Goal: Task Accomplishment & Management: Manage account settings

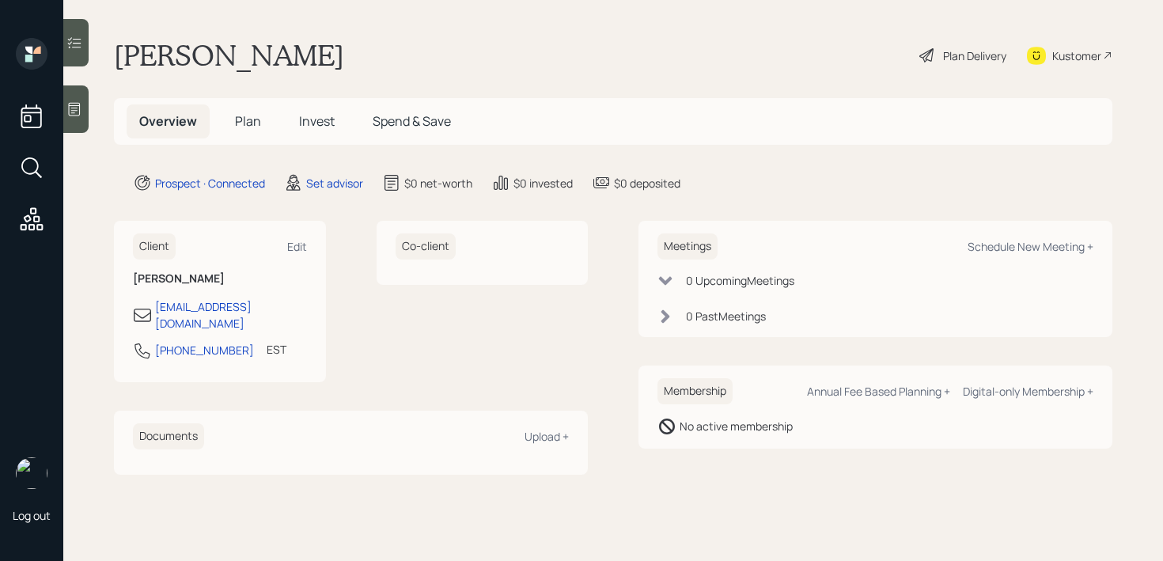
click at [87, 102] on div at bounding box center [75, 108] width 25 height 47
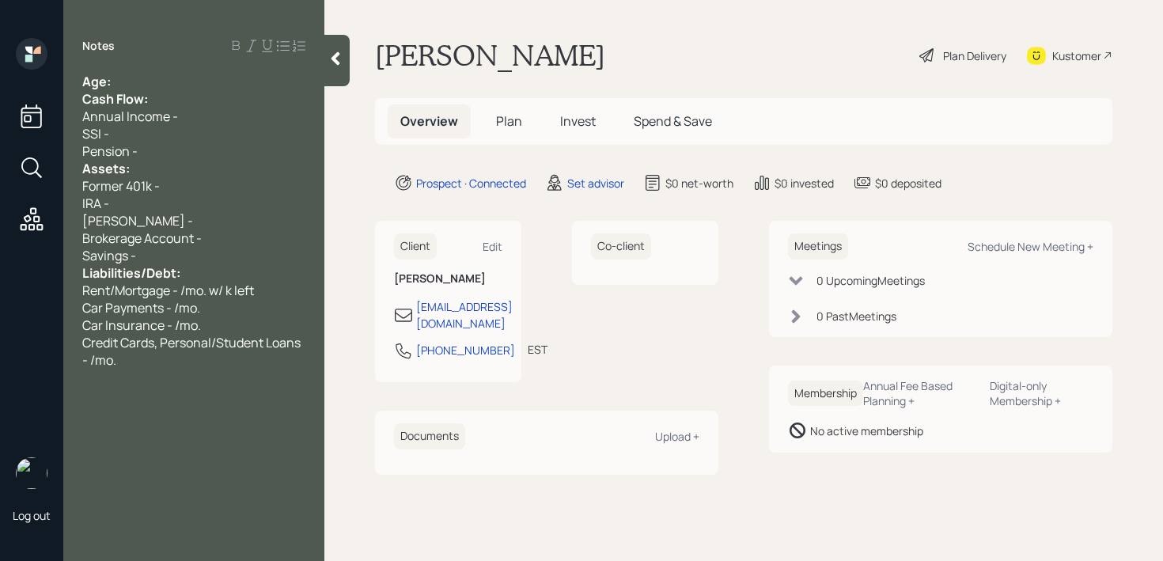
click at [217, 70] on div "Notes Age: Cash Flow: Annual Income - SSI - Pension - Assets: Former 401k - IRA…" at bounding box center [193, 290] width 261 height 504
click at [157, 370] on div "Notes Age: Cash Flow: Annual Income - SSI - Pension - Assets: Former 401k - IRA…" at bounding box center [193, 290] width 261 height 504
click at [162, 365] on div "Credit Cards, Personal/Student Loans - /mo." at bounding box center [193, 351] width 223 height 35
click at [161, 337] on span "Credit Cards, Personal/Student Loans - /mo." at bounding box center [192, 351] width 221 height 35
click at [152, 366] on div "Credit Cards, Personal/Student Loans - /mo." at bounding box center [193, 351] width 223 height 35
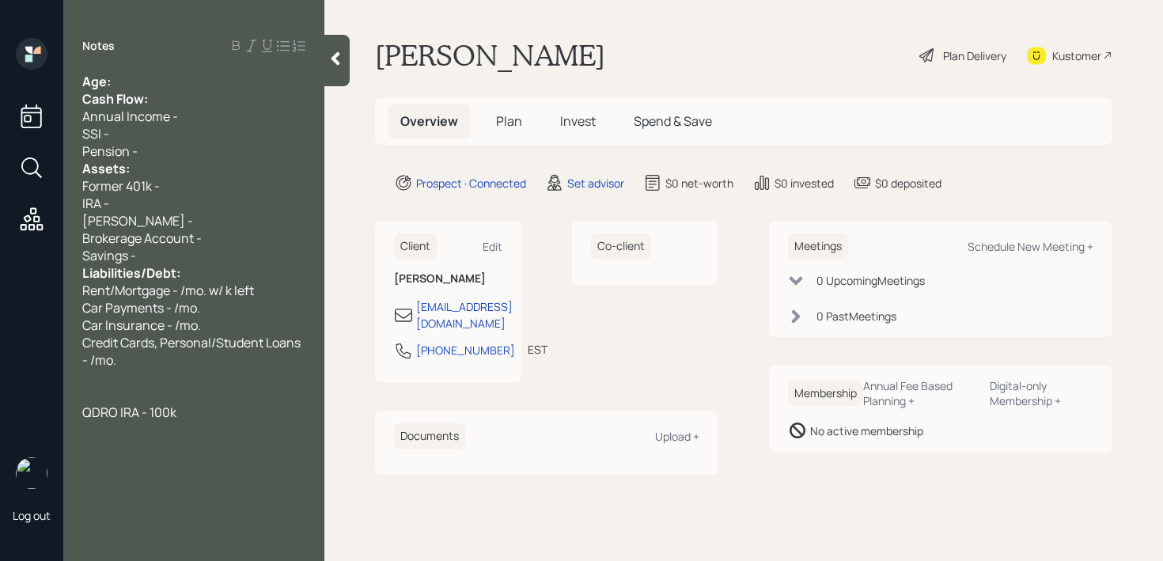
click at [191, 77] on div "Age:" at bounding box center [193, 81] width 223 height 17
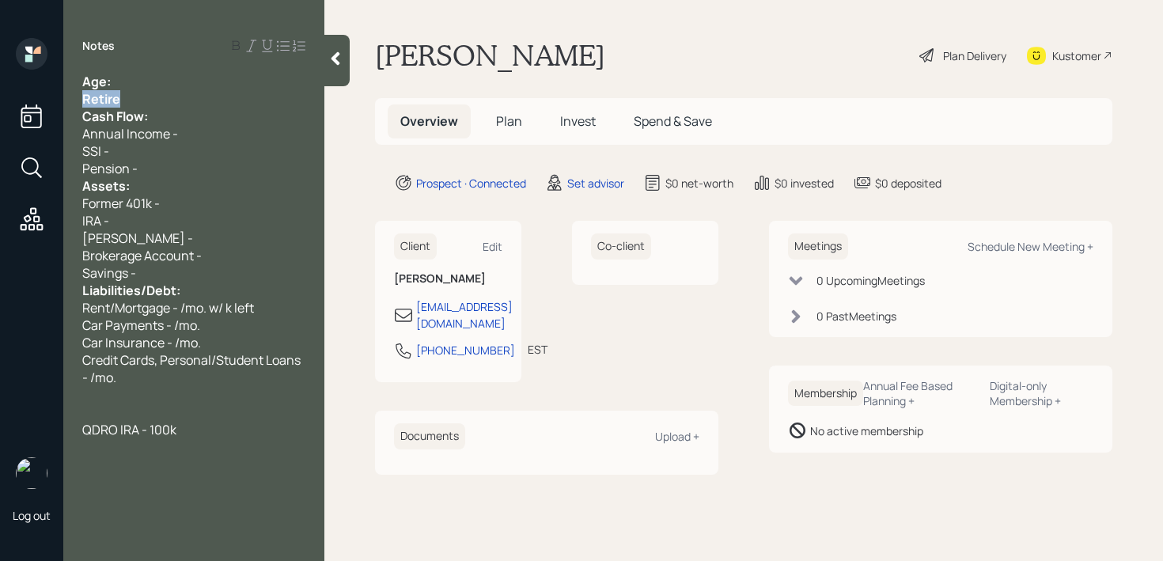
drag, startPoint x: 123, startPoint y: 104, endPoint x: 10, endPoint y: 104, distance: 113.2
click at [13, 104] on div "Log out Notes Age: Retire Cash Flow: Annual Income - SSI - Pension - Assets: Fo…" at bounding box center [581, 280] width 1163 height 561
click at [150, 101] on div "Retire" at bounding box center [193, 98] width 223 height 17
drag, startPoint x: 150, startPoint y: 101, endPoint x: 0, endPoint y: 101, distance: 150.4
click at [0, 101] on div "Log out Notes Age: Retired Cash Flow: Annual Income - SSI - Pension - Assets: F…" at bounding box center [581, 280] width 1163 height 561
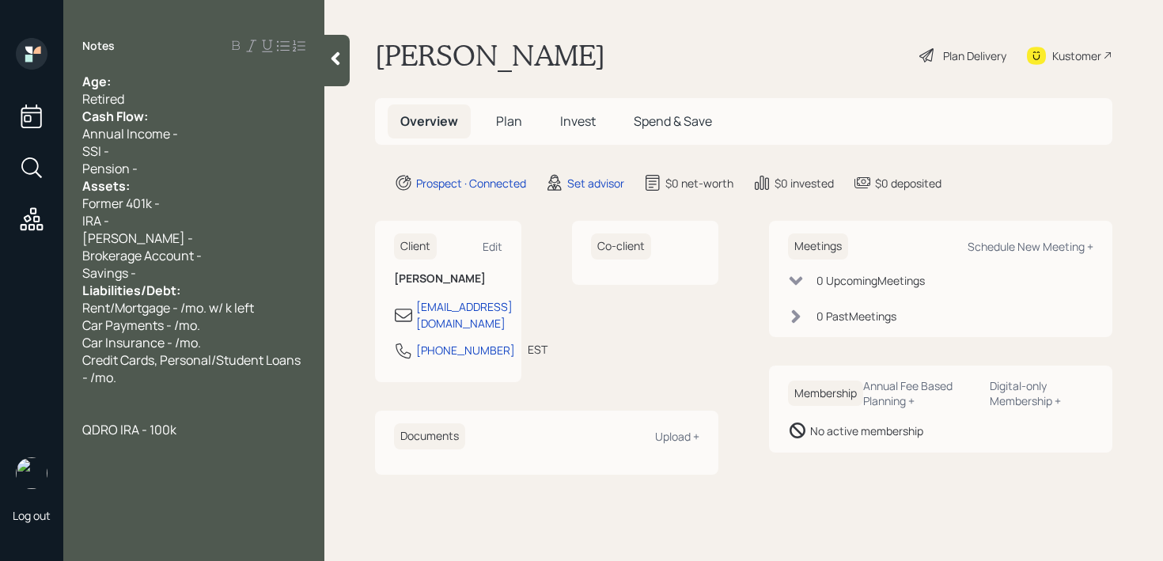
click at [136, 93] on div "Retired" at bounding box center [193, 98] width 223 height 17
click at [155, 74] on div "Age:" at bounding box center [193, 81] width 223 height 17
drag, startPoint x: 130, startPoint y: 79, endPoint x: 116, endPoint y: 82, distance: 14.6
click at [116, 82] on div "Age: [DEMOGRAPHIC_DATA]" at bounding box center [193, 81] width 223 height 17
click at [173, 94] on div "Retired" at bounding box center [193, 98] width 223 height 17
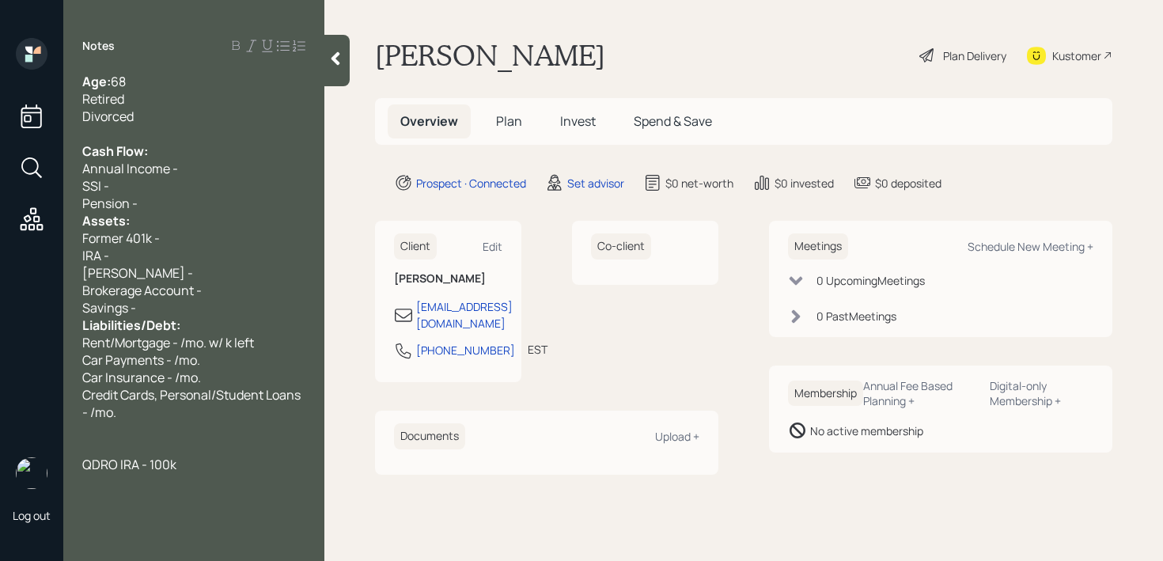
click at [192, 201] on div "Pension -" at bounding box center [193, 203] width 223 height 17
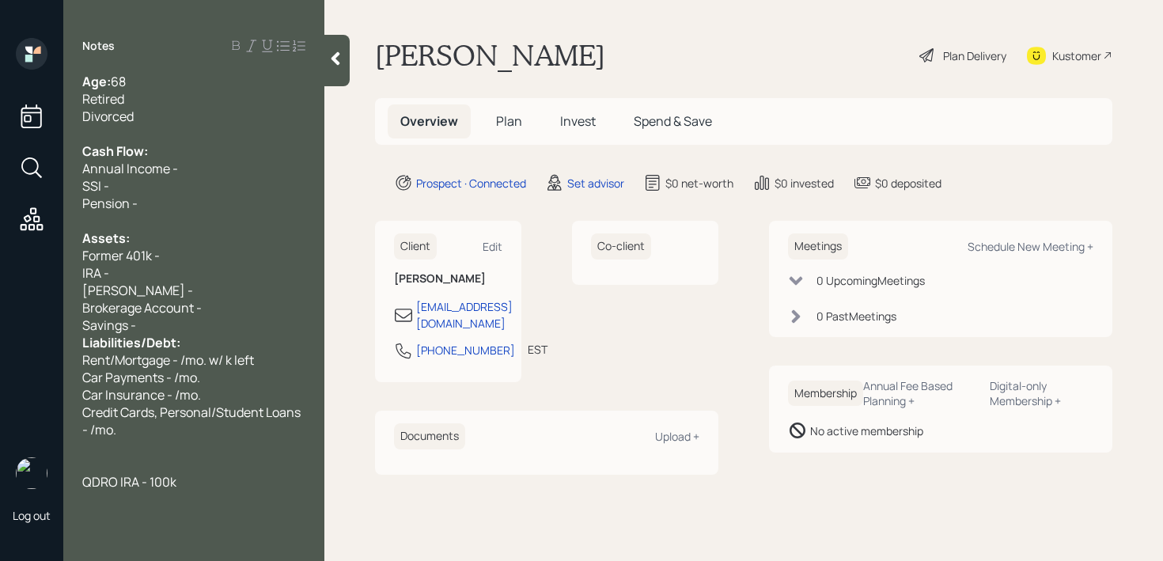
click at [244, 314] on div "Brokerage Account -" at bounding box center [193, 307] width 223 height 17
click at [244, 323] on div "Savings -" at bounding box center [193, 325] width 223 height 17
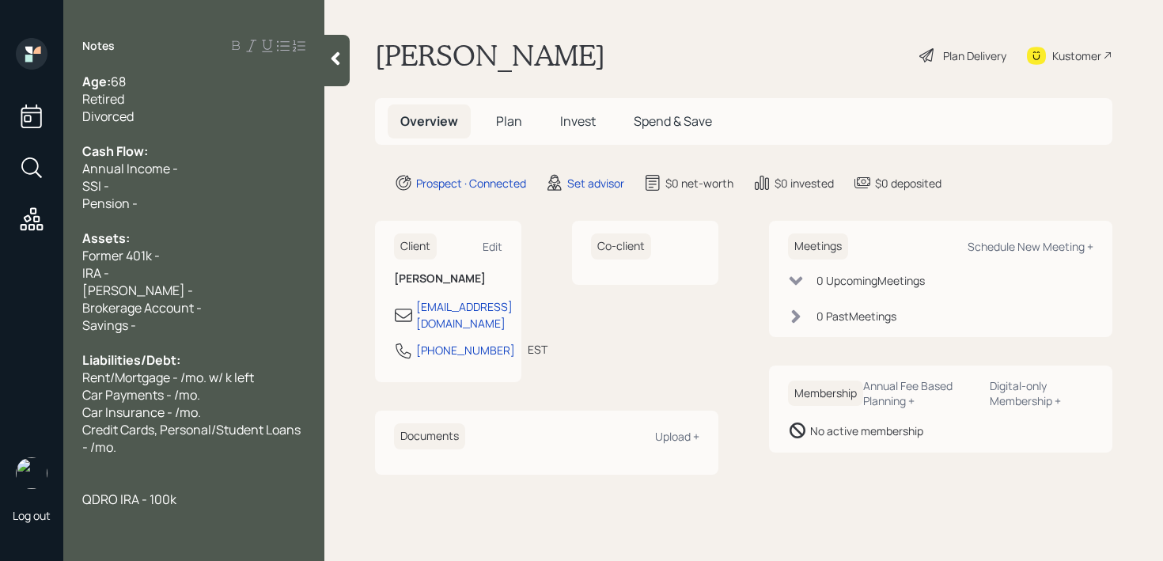
click at [198, 329] on div "Savings -" at bounding box center [193, 325] width 223 height 17
click at [233, 176] on div "Annual Income -" at bounding box center [193, 168] width 223 height 17
click at [207, 245] on div "Assets:" at bounding box center [193, 238] width 223 height 17
click at [203, 277] on div "IRA -" at bounding box center [193, 272] width 223 height 17
click at [209, 261] on div "Former 401k -" at bounding box center [193, 255] width 223 height 17
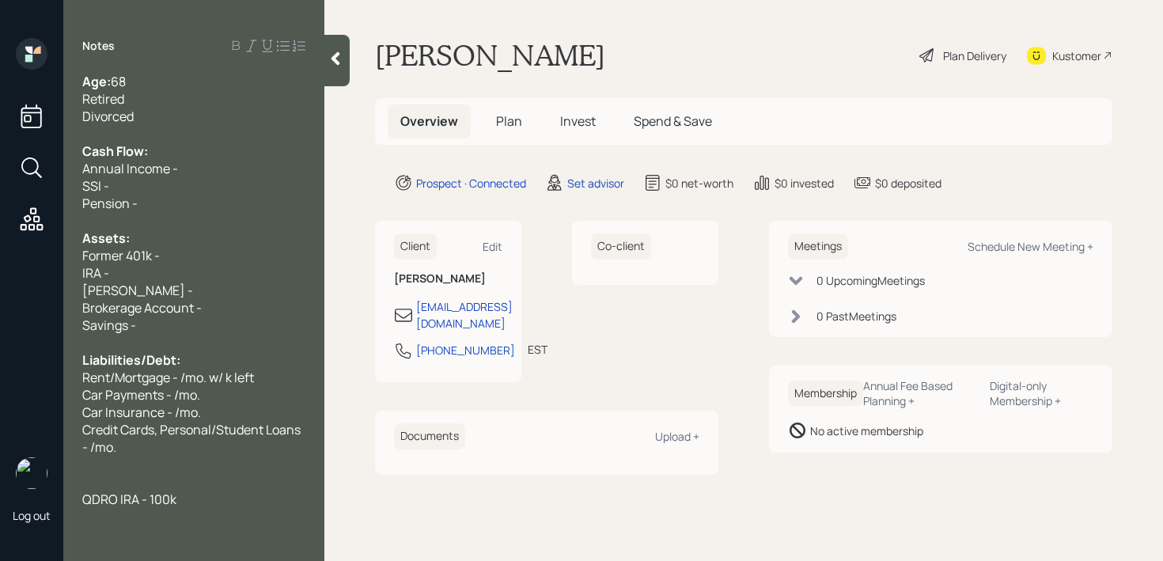
click at [206, 288] on div "[PERSON_NAME] -" at bounding box center [193, 290] width 223 height 17
click at [213, 260] on div "Former 401k -" at bounding box center [193, 255] width 223 height 17
click at [213, 272] on div "IRA -" at bounding box center [193, 272] width 223 height 17
click at [111, 279] on span "IRA - 100k" at bounding box center [110, 272] width 56 height 17
click at [154, 279] on div "IRA - 100k" at bounding box center [193, 272] width 223 height 17
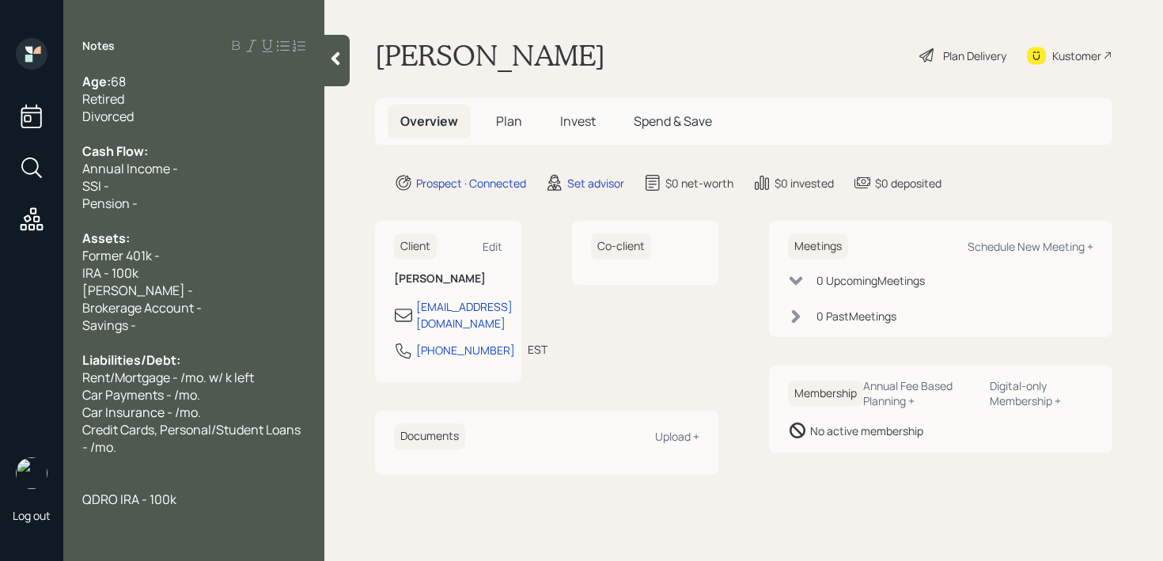
click at [86, 255] on div "Former 401k -" at bounding box center [193, 255] width 223 height 17
click at [147, 211] on div "Pension -" at bounding box center [193, 203] width 223 height 17
click at [174, 158] on div "Cash Flow:" at bounding box center [193, 150] width 223 height 17
click at [167, 184] on div "SSI -" at bounding box center [193, 185] width 223 height 17
click at [226, 192] on div "SSI - 1.9k/mo." at bounding box center [193, 185] width 223 height 17
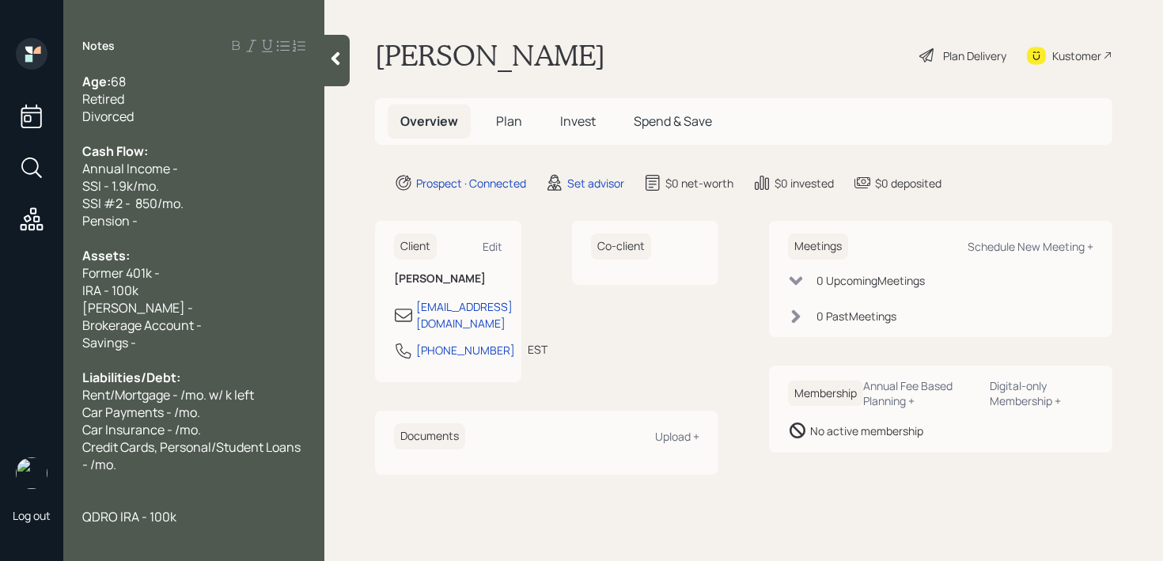
click at [197, 211] on div "SSI #2 - 850/mo." at bounding box center [193, 203] width 223 height 17
drag, startPoint x: 213, startPoint y: 176, endPoint x: 0, endPoint y: 176, distance: 212.9
click at [0, 176] on div "Log out Notes Age: [DEMOGRAPHIC_DATA] Retired Divorced Cash Flow: Annual Income…" at bounding box center [581, 280] width 1163 height 561
drag, startPoint x: 146, startPoint y: 226, endPoint x: 3, endPoint y: 226, distance: 143.2
click at [13, 226] on div "Log out Notes Age: [DEMOGRAPHIC_DATA] Retired Divorced Cash Flow: SSI - 1.9k/mo…" at bounding box center [581, 280] width 1163 height 561
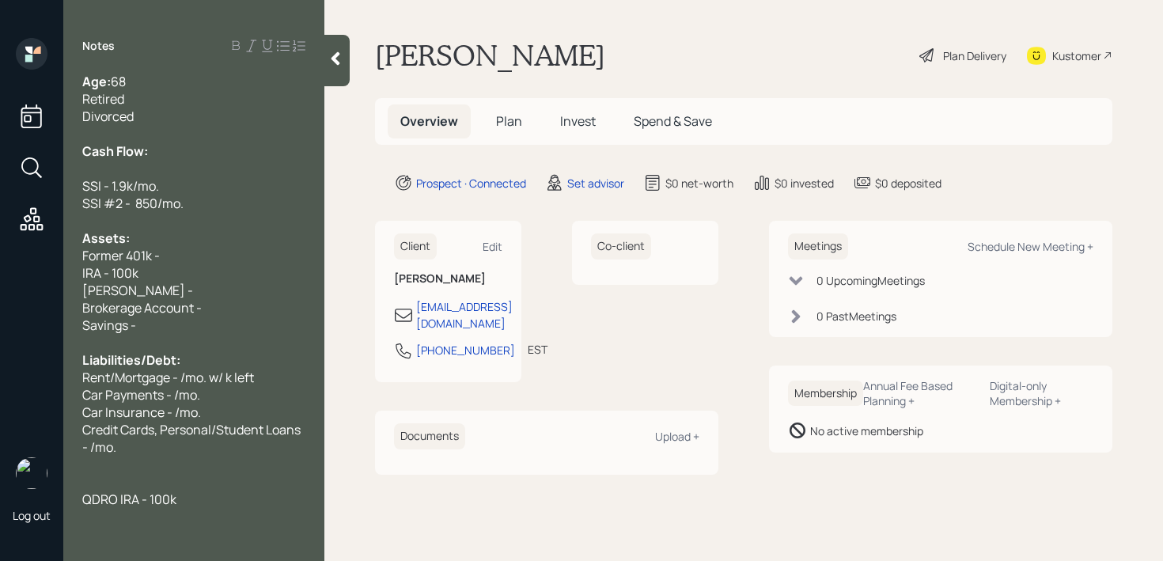
click at [96, 162] on div at bounding box center [193, 168] width 223 height 17
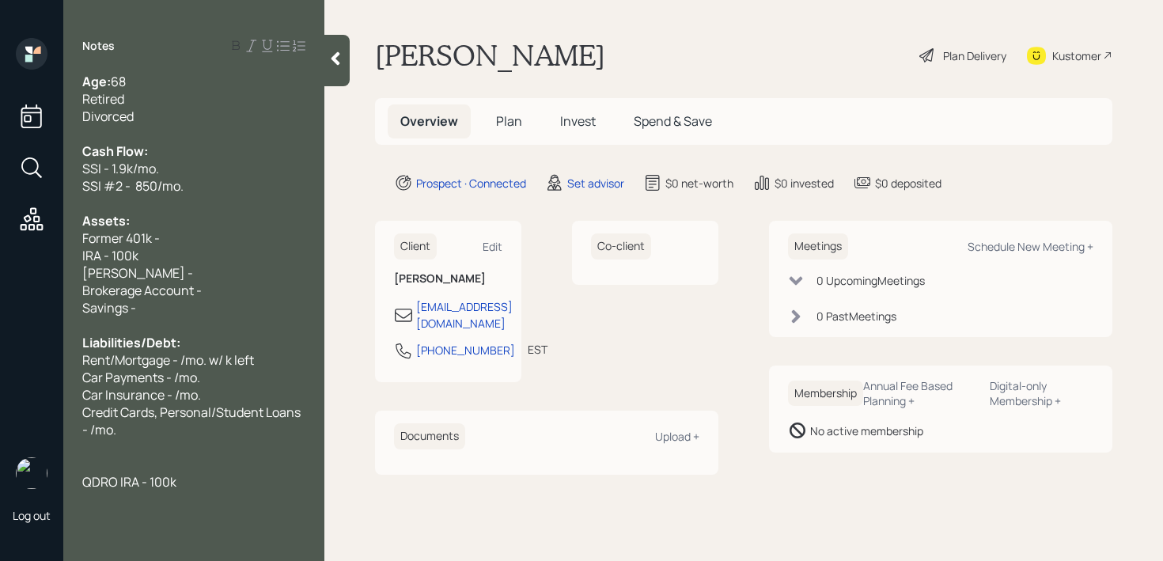
click at [193, 177] on div "SSI #2 - 850/mo." at bounding box center [193, 185] width 223 height 17
click at [186, 237] on div "Former 401k -" at bounding box center [193, 238] width 223 height 17
click at [184, 265] on div "[PERSON_NAME] -" at bounding box center [193, 272] width 223 height 17
click at [184, 267] on div "[PERSON_NAME] -" at bounding box center [193, 272] width 223 height 17
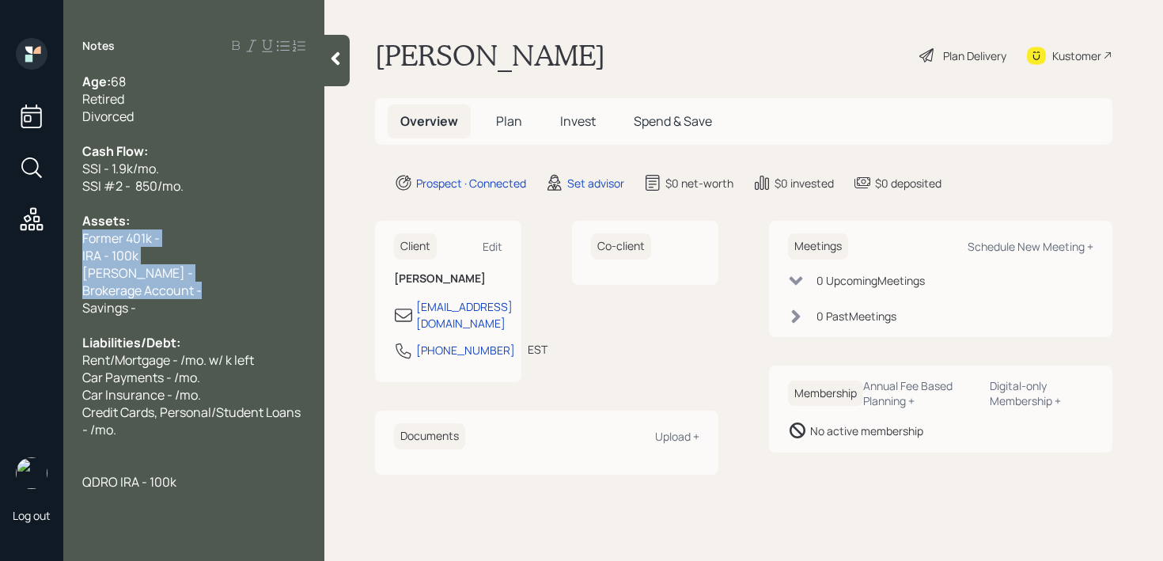
drag, startPoint x: 180, startPoint y: 284, endPoint x: 68, endPoint y: 239, distance: 121.1
click at [68, 239] on div "Age: [DEMOGRAPHIC_DATA] Retired Divorced Cash Flow: SSI - 1.9k/mo. SSI #2 - 850…" at bounding box center [193, 282] width 261 height 418
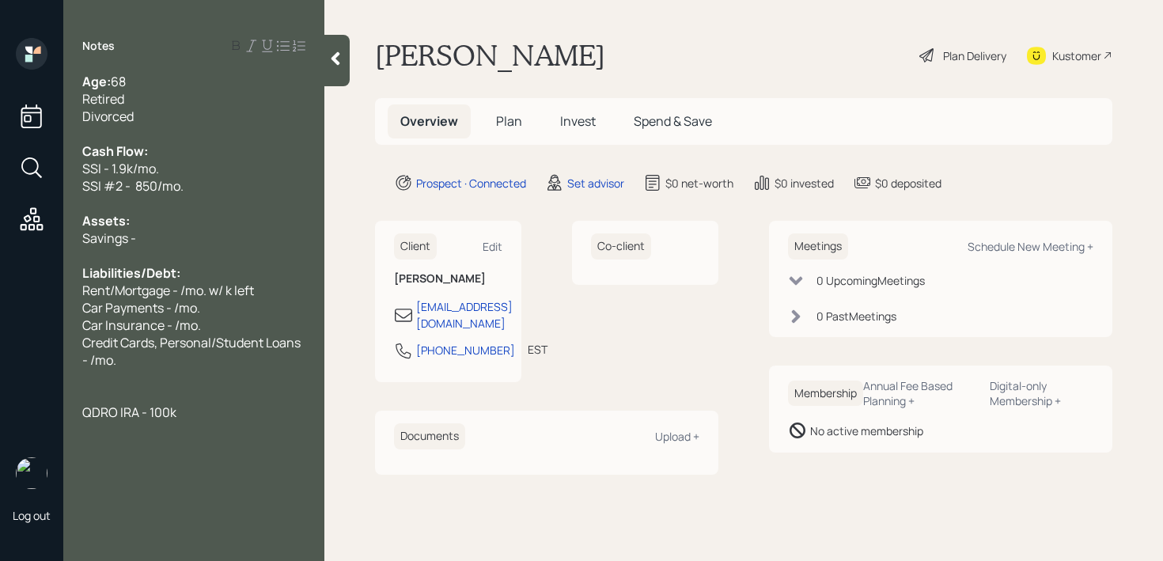
click at [230, 237] on div "Savings -" at bounding box center [193, 238] width 223 height 17
click at [227, 285] on span "Rent/Mortgage - /mo. w/ k left" at bounding box center [168, 290] width 172 height 17
click at [214, 332] on div "Car Insurance - /mo." at bounding box center [193, 325] width 223 height 17
click at [226, 305] on div "Car Payments - /mo." at bounding box center [193, 307] width 223 height 17
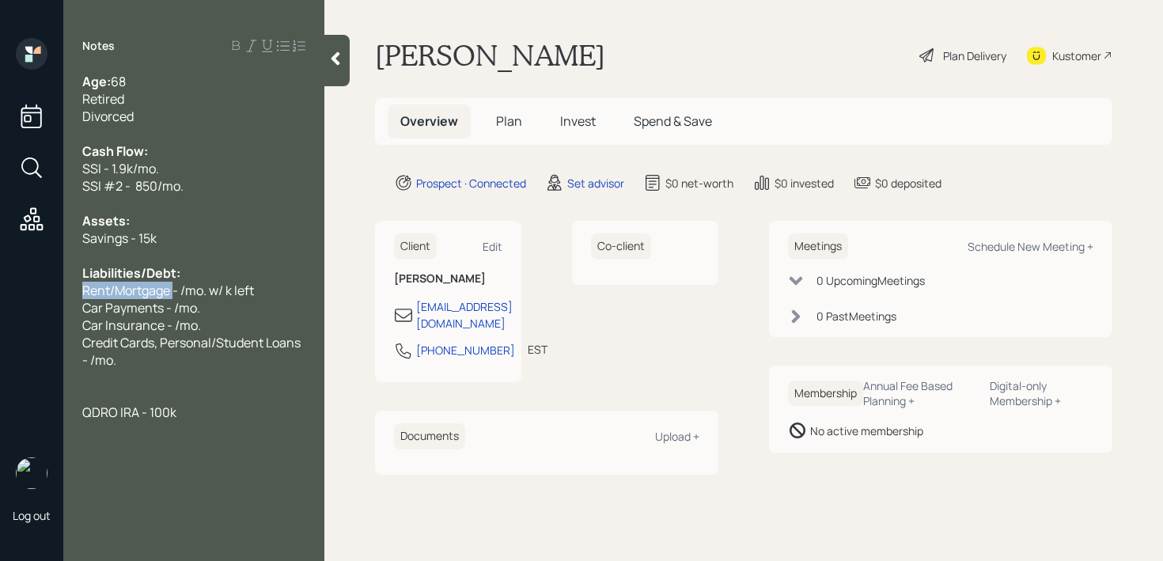
drag, startPoint x: 175, startPoint y: 284, endPoint x: 51, endPoint y: 293, distance: 123.8
click at [51, 293] on div "Log out Notes Age: [DEMOGRAPHIC_DATA] Retired Divorced Cash Flow: SSI - 1.9k/mo…" at bounding box center [581, 280] width 1163 height 561
drag, startPoint x: 204, startPoint y: 287, endPoint x: 0, endPoint y: 287, distance: 204.2
click at [0, 287] on div "Log out Notes Age: [DEMOGRAPHIC_DATA] Retired Divorced Cash Flow: SSI - 1.9k/mo…" at bounding box center [581, 280] width 1163 height 561
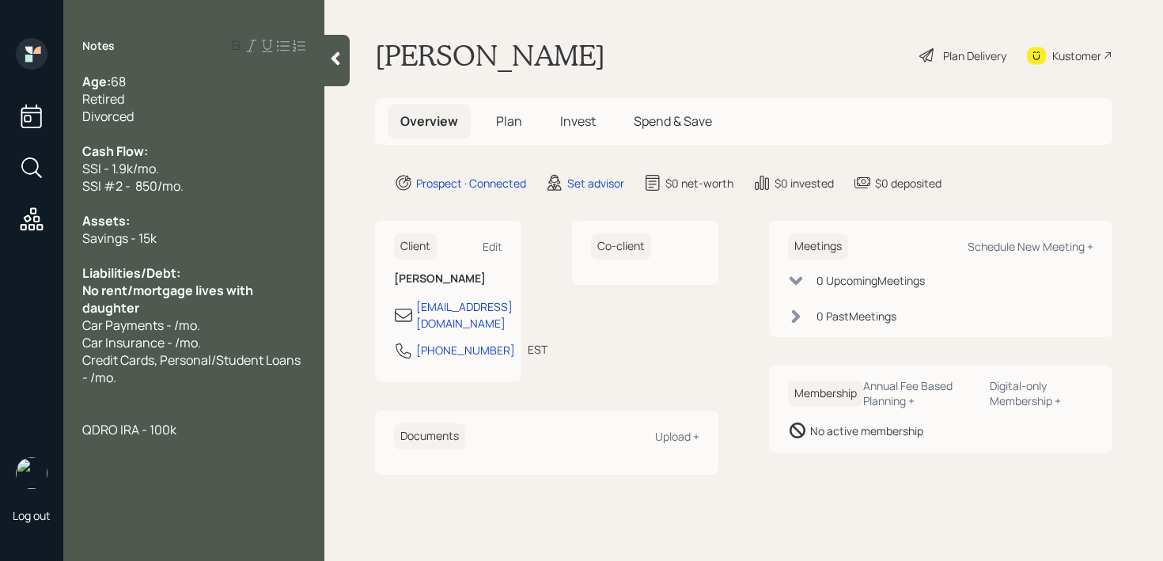
drag, startPoint x: 155, startPoint y: 303, endPoint x: 63, endPoint y: 294, distance: 93.0
click at [63, 294] on div "Log out Notes Age: [DEMOGRAPHIC_DATA] Retired Divorced Cash Flow: SSI - 1.9k/mo…" at bounding box center [581, 280] width 1163 height 561
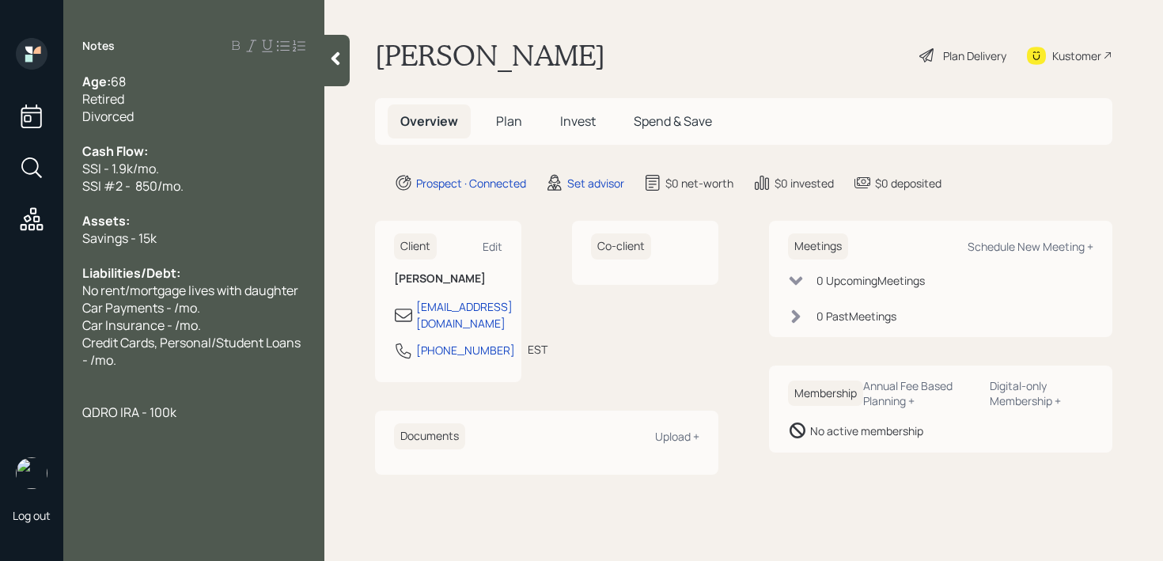
click at [126, 315] on span "Car Payments - /mo." at bounding box center [141, 307] width 118 height 17
click at [178, 315] on span "Car Payments - /mo." at bounding box center [141, 307] width 118 height 17
drag, startPoint x: 203, startPoint y: 315, endPoint x: 61, endPoint y: 305, distance: 142.8
click at [61, 305] on div "Log out Notes Age: [DEMOGRAPHIC_DATA] Retired Divorced Cash Flow: SSI - 1.9k/mo…" at bounding box center [581, 280] width 1163 height 561
click at [204, 327] on div "Car Insurance - /mo." at bounding box center [193, 325] width 223 height 17
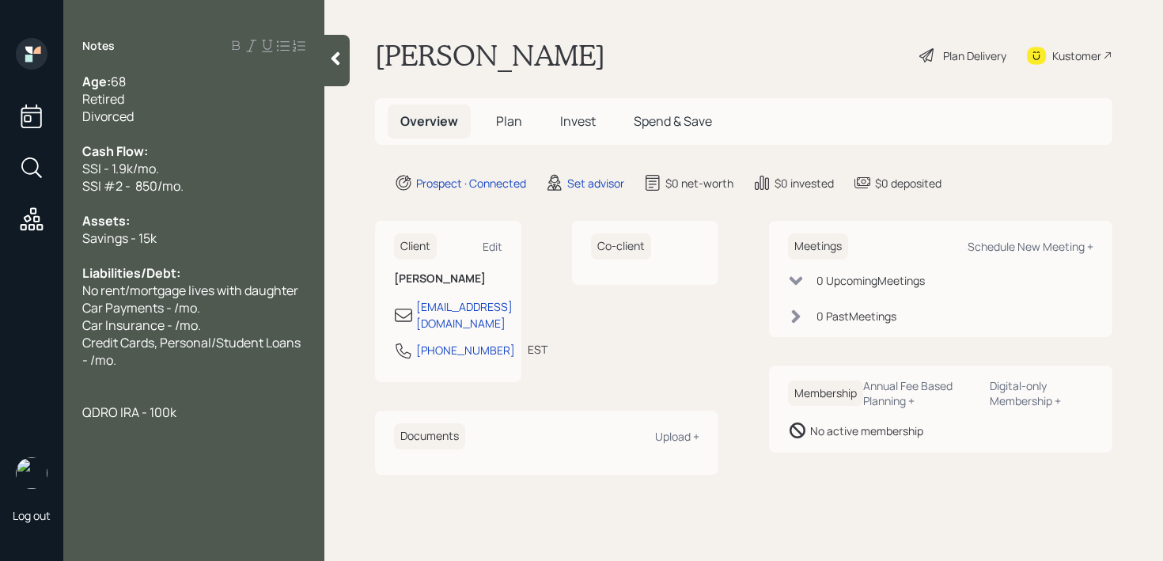
click at [174, 323] on span "Car Insurance - /mo." at bounding box center [141, 325] width 119 height 17
click at [174, 300] on span "Car Payments - /mo." at bounding box center [141, 307] width 118 height 17
click at [187, 296] on span "No rent/mortgage lives with daughter" at bounding box center [190, 290] width 216 height 17
click at [195, 308] on span "Car Payments - /mo." at bounding box center [141, 307] width 118 height 17
drag, startPoint x: 225, startPoint y: 306, endPoint x: 0, endPoint y: 306, distance: 224.8
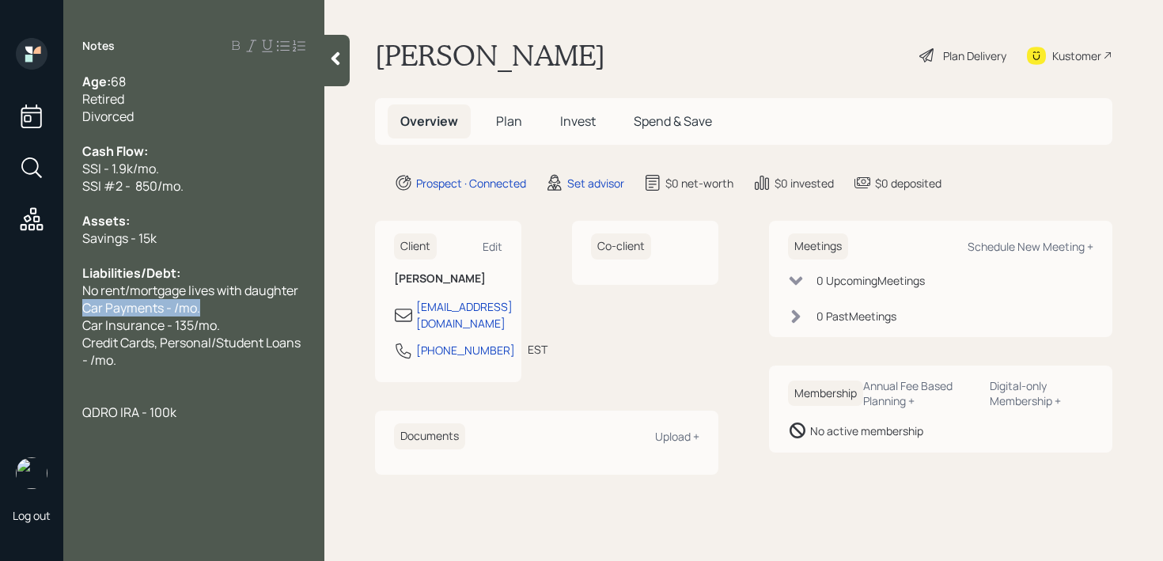
click at [0, 306] on div "Log out Notes Age: [DEMOGRAPHIC_DATA] Retired Divorced Cash Flow: SSI - 1.9k/mo…" at bounding box center [581, 280] width 1163 height 561
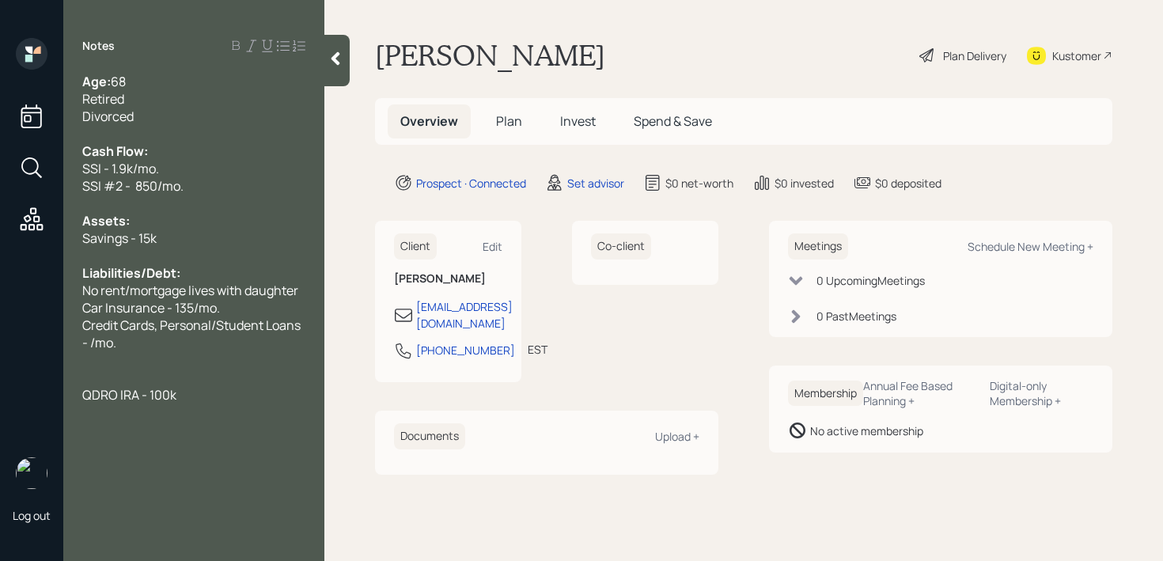
click at [109, 336] on span "Credit Cards, Personal/Student Loans - /mo." at bounding box center [192, 334] width 221 height 35
drag, startPoint x: 126, startPoint y: 349, endPoint x: 73, endPoint y: 328, distance: 56.9
click at [73, 328] on div "Age: [DEMOGRAPHIC_DATA] Retired Divorced Cash Flow: SSI - 1.9k/mo. SSI #2 - 850…" at bounding box center [193, 238] width 261 height 331
click at [174, 370] on span "QDRO IRA - 100k" at bounding box center [129, 377] width 94 height 17
click at [196, 389] on div "Notes Age: [DEMOGRAPHIC_DATA] Retired Divorced Cash Flow: SSI - 1.9k/mo. SSI #2…" at bounding box center [193, 290] width 261 height 504
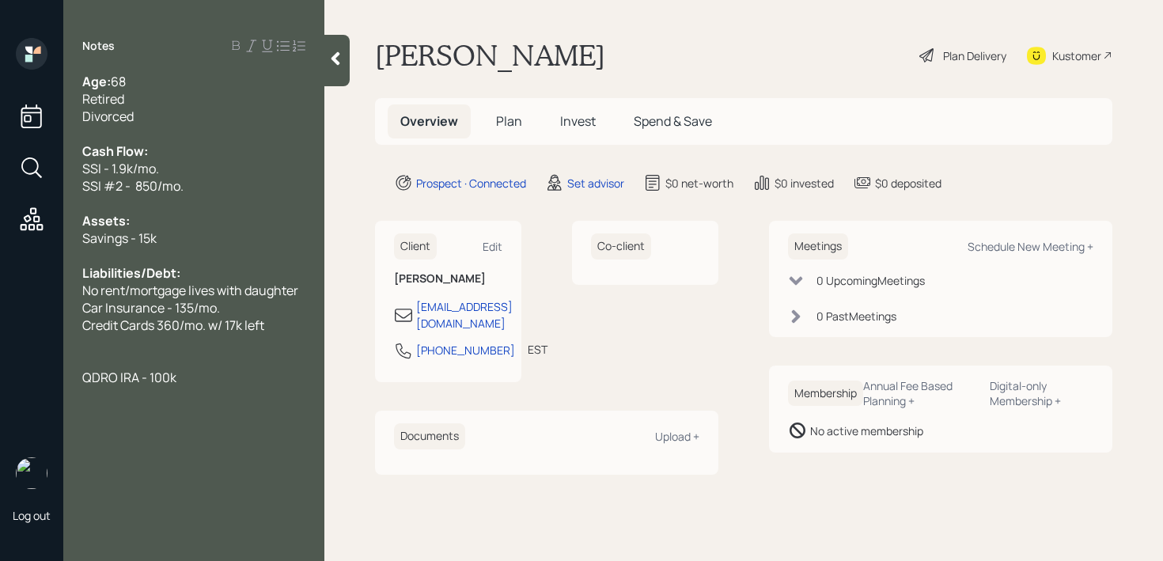
click at [203, 366] on div at bounding box center [193, 359] width 223 height 17
click at [225, 269] on div "Liabilities/Debt:" at bounding box center [193, 272] width 223 height 17
click at [221, 351] on div "QDRO IRA - 100k" at bounding box center [193, 359] width 223 height 17
click at [221, 359] on div "QDRO IRA - 100k" at bounding box center [193, 359] width 223 height 17
click at [145, 116] on div "Divorced" at bounding box center [193, 116] width 223 height 17
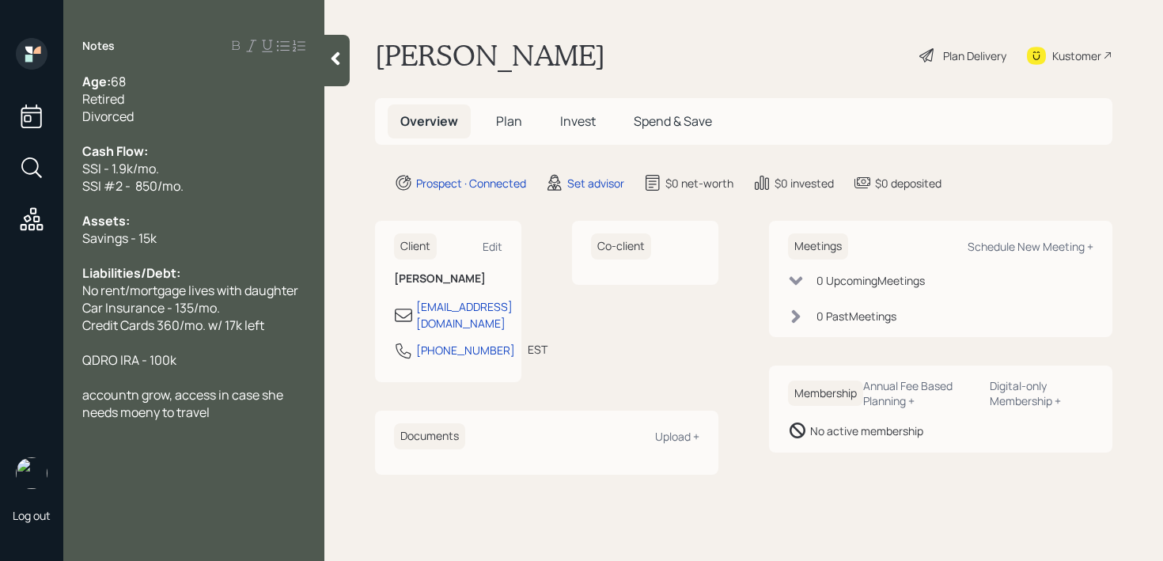
click at [168, 117] on div "Divorced" at bounding box center [193, 116] width 223 height 17
click at [186, 234] on div "Savings - 15k" at bounding box center [193, 238] width 223 height 17
click at [187, 243] on div "Savings - 15k" at bounding box center [193, 238] width 223 height 17
click at [340, 51] on icon at bounding box center [336, 59] width 16 height 16
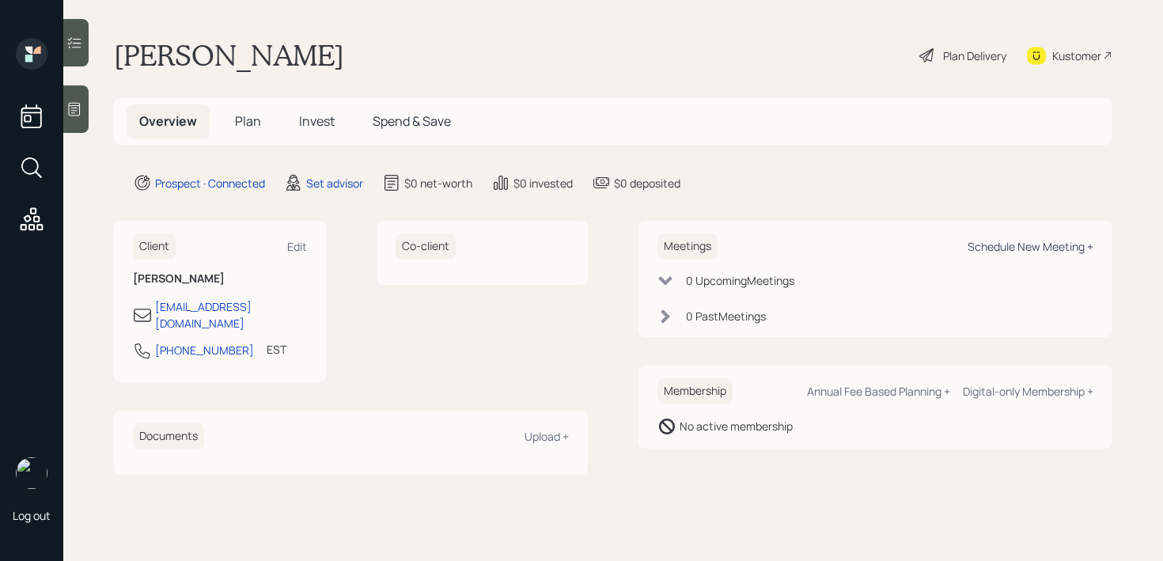
click at [1057, 249] on div "Schedule New Meeting +" at bounding box center [1031, 246] width 126 height 15
select select "round-[PERSON_NAME]"
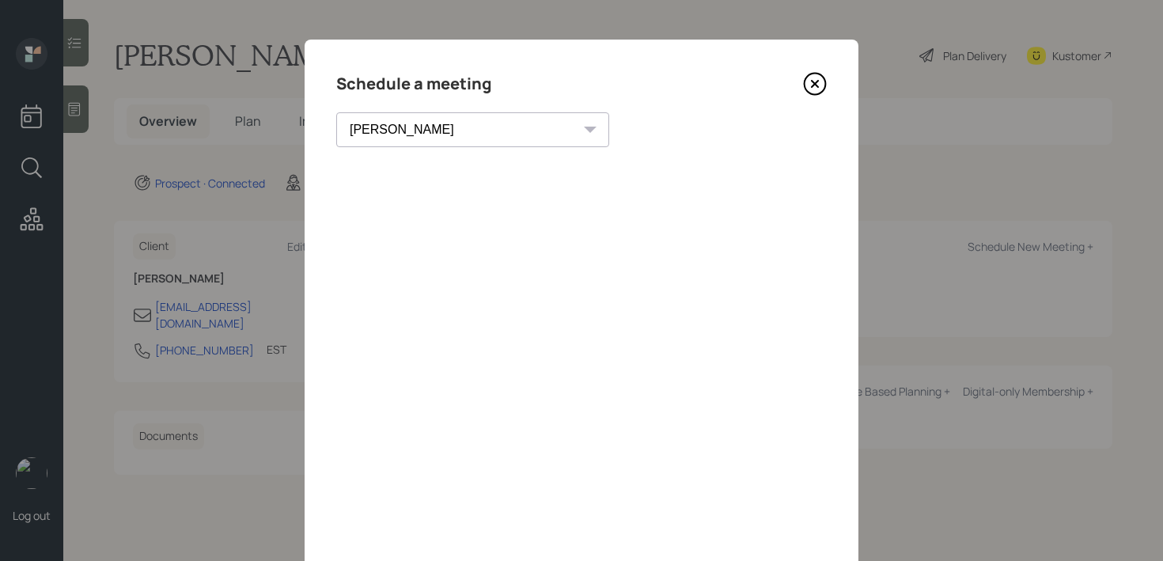
click at [816, 82] on icon at bounding box center [815, 84] width 6 height 6
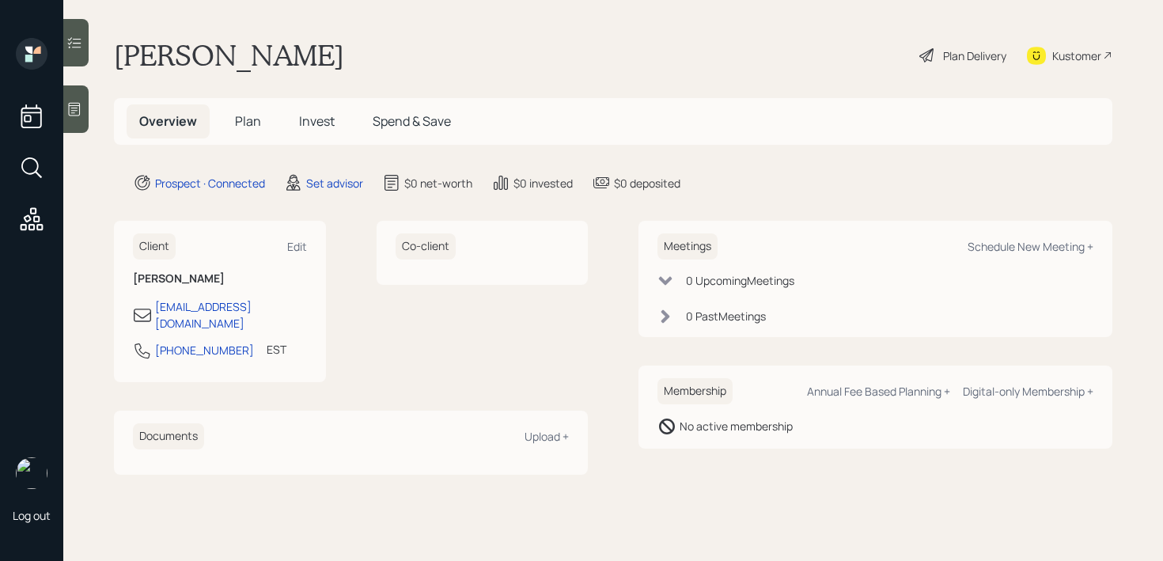
click at [74, 108] on icon at bounding box center [74, 109] width 16 height 16
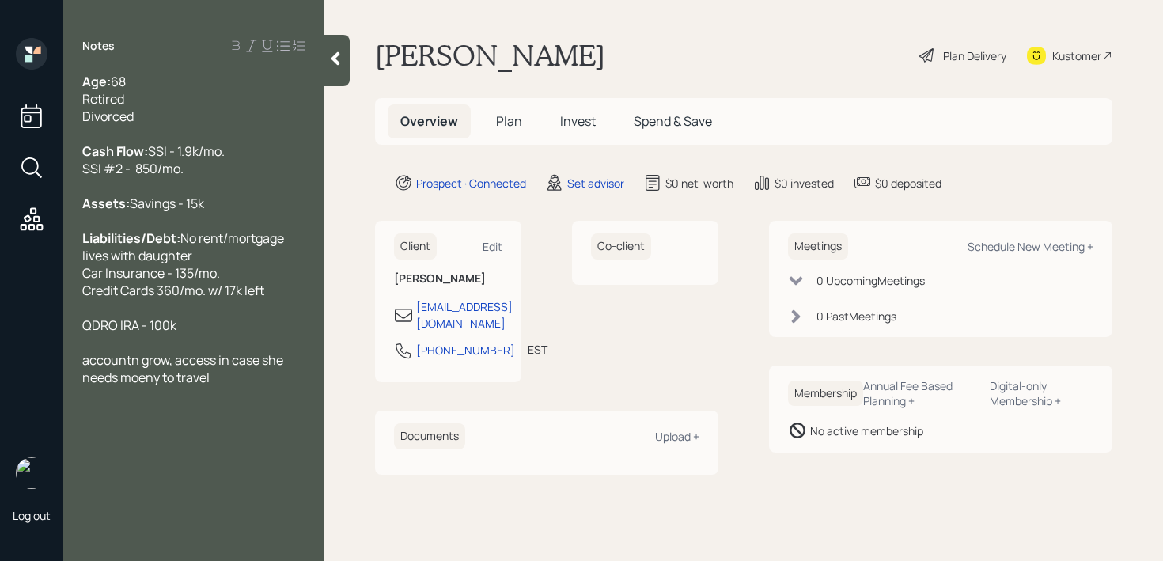
click at [1053, 53] on div "Kustomer" at bounding box center [1077, 55] width 49 height 17
click at [222, 386] on div "accountn grow, access in case she needs moeny to travel" at bounding box center [193, 368] width 223 height 35
click at [230, 386] on div "accountn grow, access in case she needs moeny to travel" at bounding box center [193, 368] width 223 height 35
drag, startPoint x: 218, startPoint y: 362, endPoint x: 0, endPoint y: 362, distance: 218.4
click at [0, 362] on div "Log out Notes Age: [DEMOGRAPHIC_DATA] Retired Divorced Cash Flow: SSI - 1.9k/mo…" at bounding box center [581, 280] width 1163 height 561
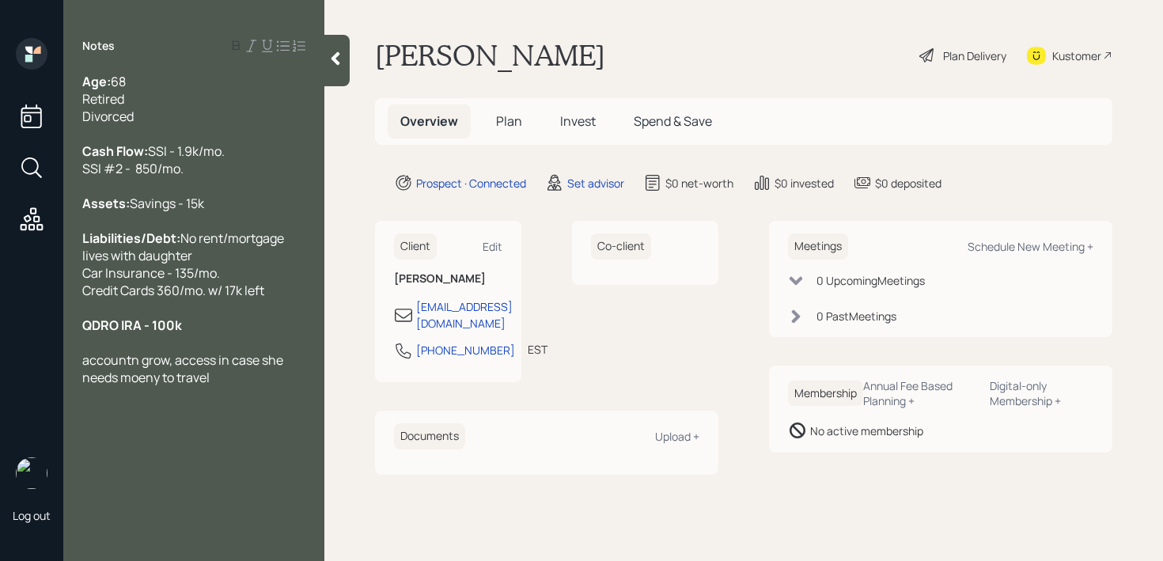
click at [165, 334] on span "QDRO IRA - 100k" at bounding box center [132, 325] width 100 height 17
drag, startPoint x: 133, startPoint y: 361, endPoint x: 0, endPoint y: 361, distance: 133.0
click at [0, 361] on div "Log out Notes Age: [DEMOGRAPHIC_DATA] Retired Divorced Cash Flow: SSI - 1.9k/mo…" at bounding box center [581, 280] width 1163 height 561
copy span "QDRO IRA - 100k"
click at [237, 212] on div "Assets: Savings - 15k" at bounding box center [193, 203] width 223 height 17
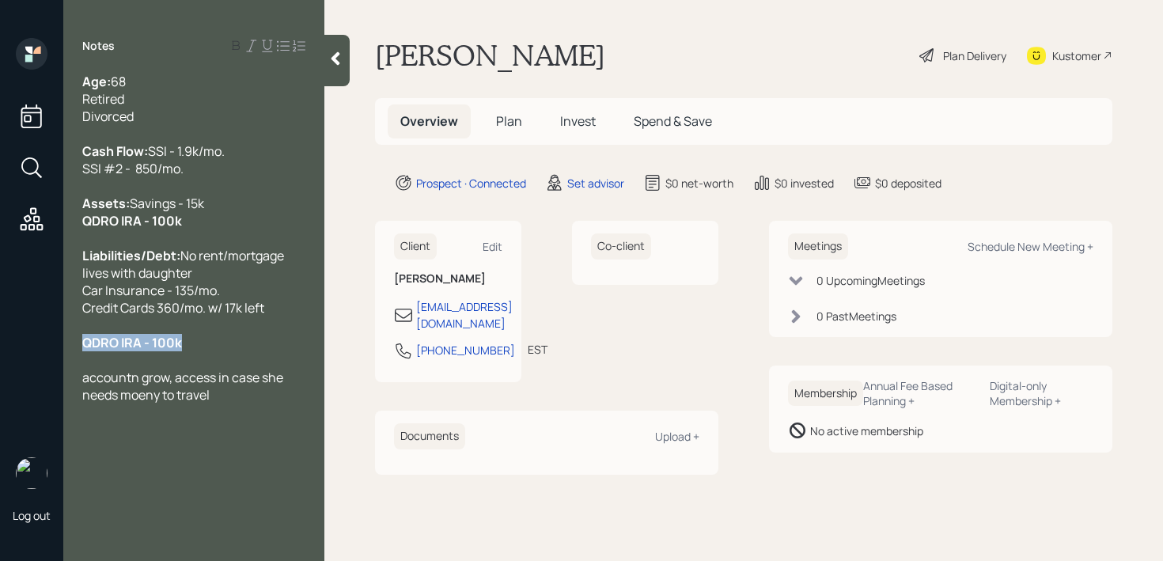
drag, startPoint x: 199, startPoint y: 377, endPoint x: 0, endPoint y: 377, distance: 199.4
click at [0, 377] on div "Log out Notes Age: [DEMOGRAPHIC_DATA] Retired Divorced Cash Flow: SSI - 1.9k/mo…" at bounding box center [581, 280] width 1163 height 561
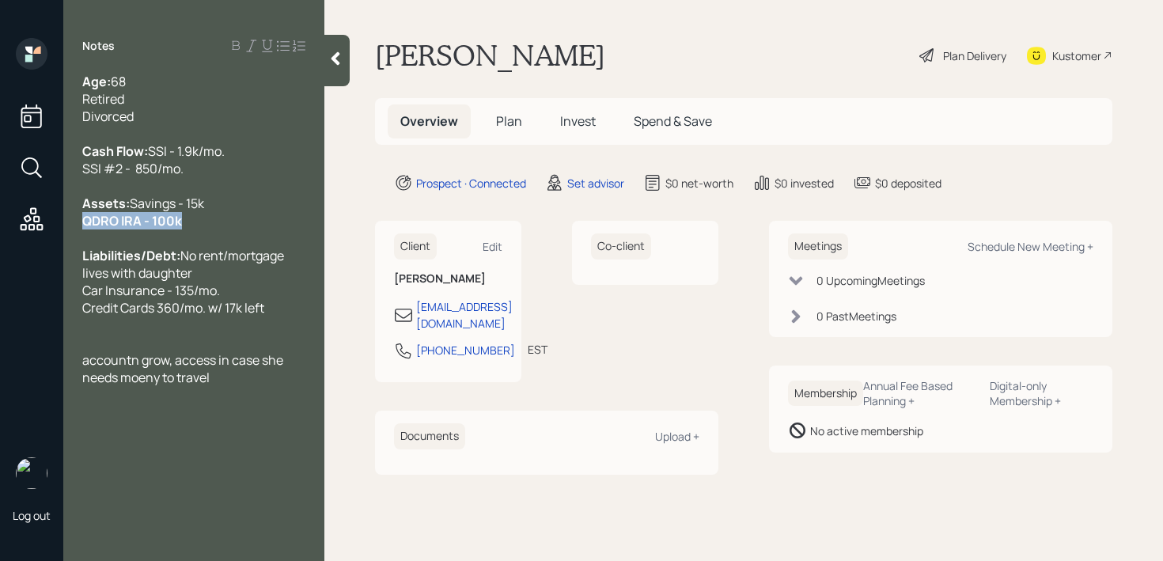
drag, startPoint x: 201, startPoint y: 252, endPoint x: 0, endPoint y: 252, distance: 201.0
click at [0, 252] on div "Log out Notes Age: [DEMOGRAPHIC_DATA] Retired Divorced Cash Flow: SSI - 1.9k/mo…" at bounding box center [581, 280] width 1163 height 561
click at [187, 230] on div "QDRO IRA - 100k" at bounding box center [193, 220] width 223 height 17
drag, startPoint x: 229, startPoint y: 415, endPoint x: 85, endPoint y: 403, distance: 144.5
click at [85, 386] on div "accountn grow, access in case she needs moeny to travel" at bounding box center [193, 368] width 223 height 35
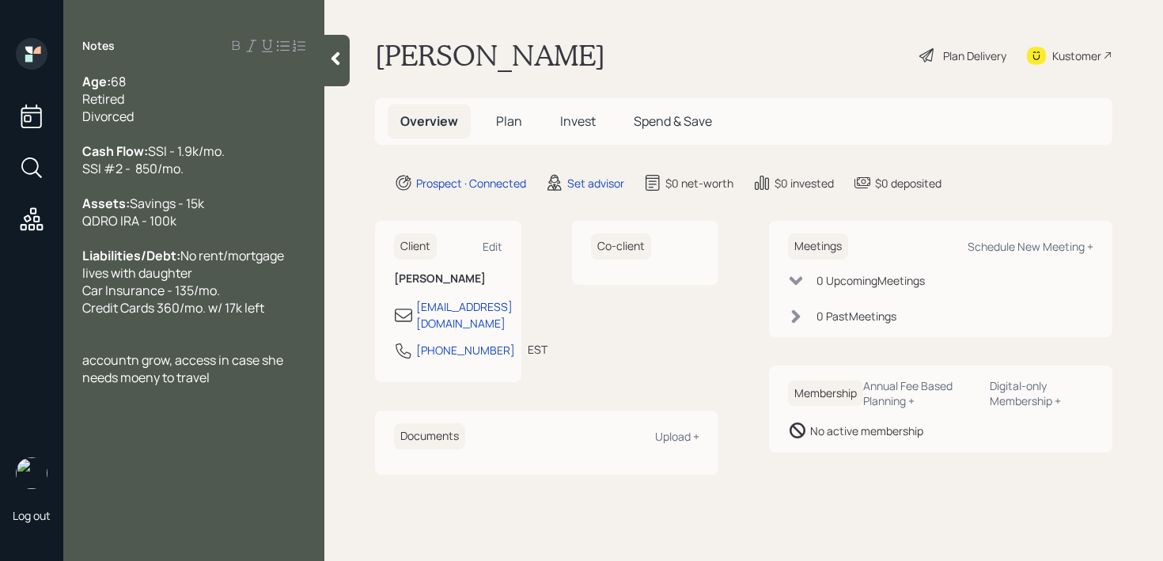
click at [230, 423] on div "Notes Age: [DEMOGRAPHIC_DATA] Retired Divorced Cash Flow: SSI - 1.9k/mo. SSI #2…" at bounding box center [193, 290] width 261 height 504
click at [235, 386] on div "accountn grow, access in case she needs moeny to travel" at bounding box center [193, 368] width 223 height 35
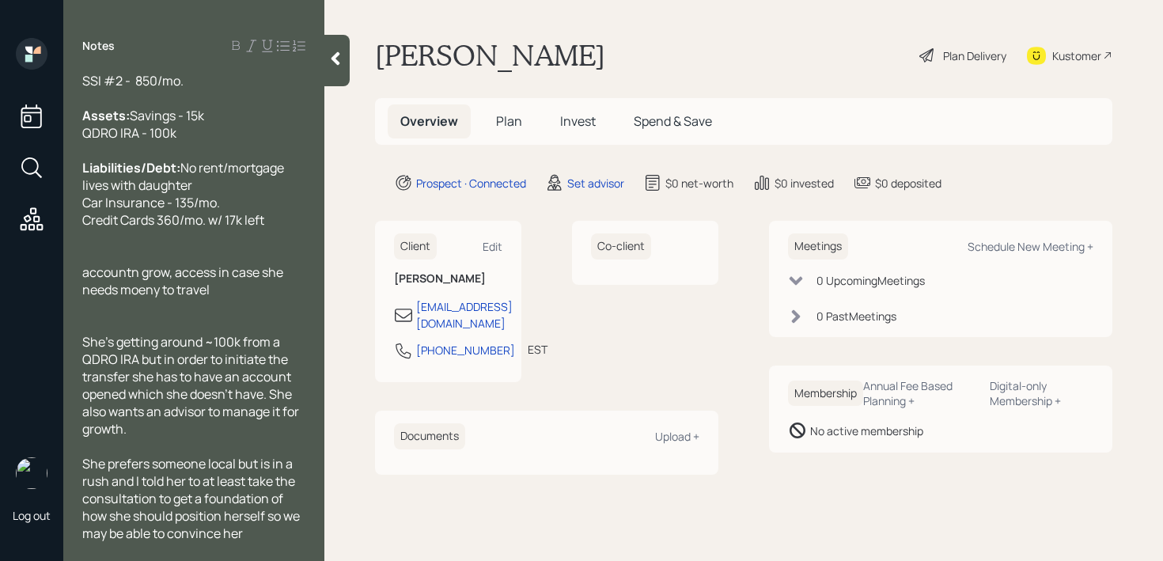
scroll to position [64, 0]
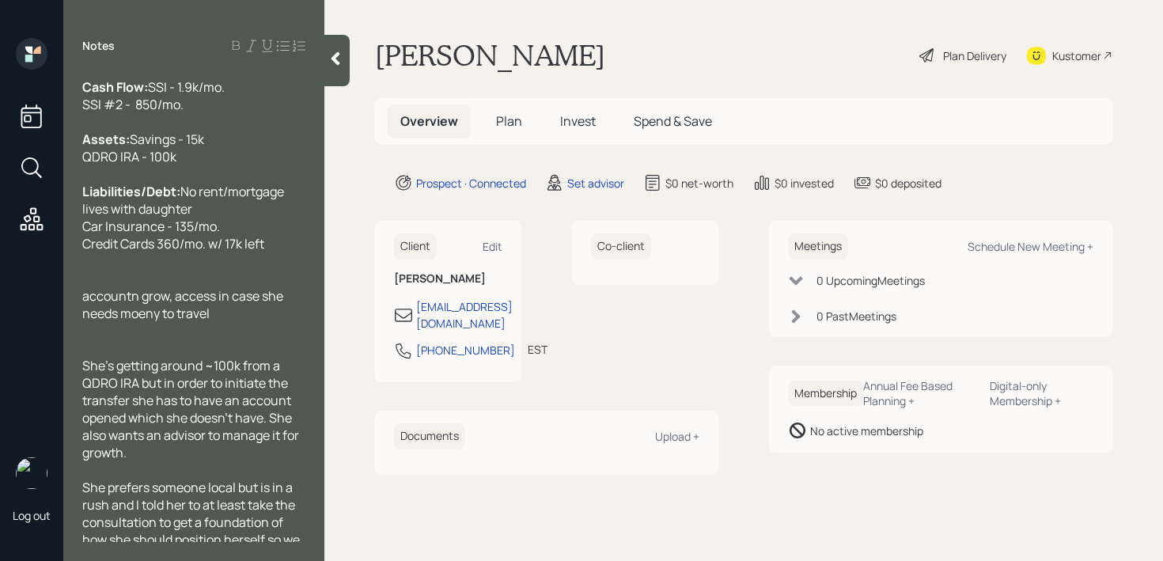
click at [180, 340] on div at bounding box center [193, 330] width 223 height 17
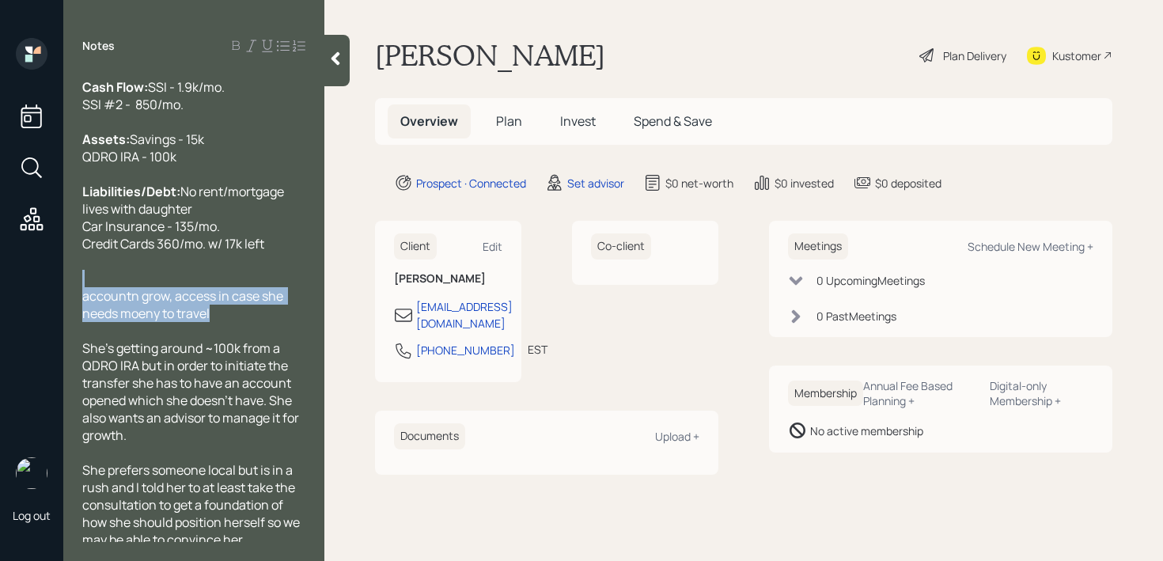
drag, startPoint x: 224, startPoint y: 340, endPoint x: 44, endPoint y: 310, distance: 182.8
click at [44, 310] on div "Log out Notes Age: [DEMOGRAPHIC_DATA] Retired Divorced Cash Flow: SSI - 1.9k/mo…" at bounding box center [581, 280] width 1163 height 561
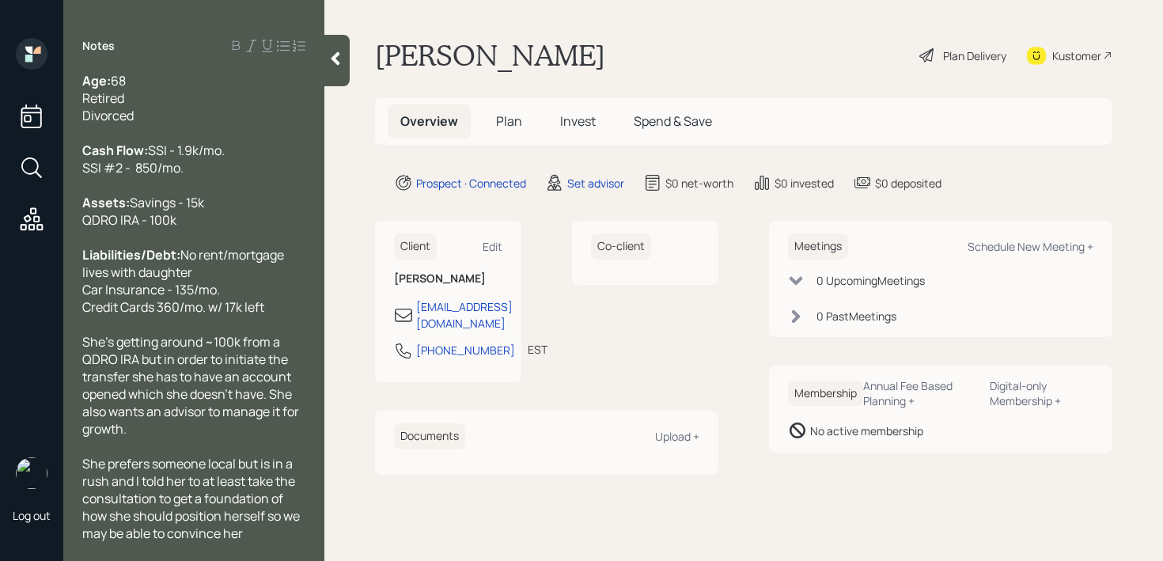
scroll to position [0, 0]
click at [329, 59] on icon at bounding box center [336, 59] width 16 height 16
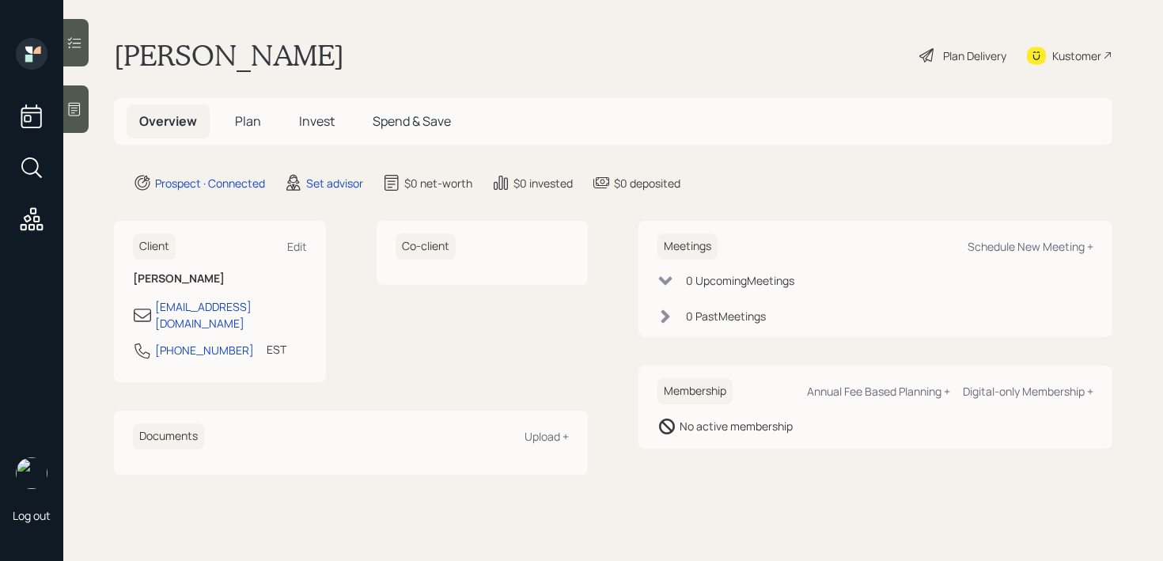
click at [483, 46] on div "[PERSON_NAME] Plan Delivery Kustomer" at bounding box center [613, 55] width 999 height 35
